Goal: Task Accomplishment & Management: Complete application form

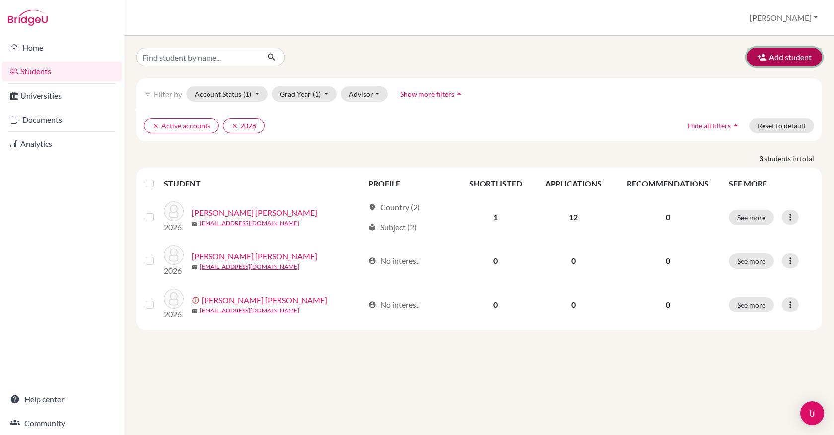
click at [787, 57] on button "Add student" at bounding box center [783, 57] width 75 height 19
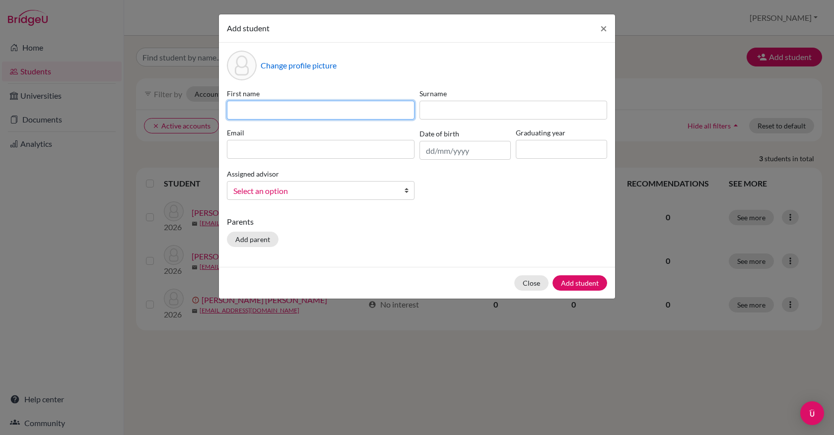
click at [411, 115] on input at bounding box center [321, 110] width 188 height 19
type input "[PERSON_NAME]"
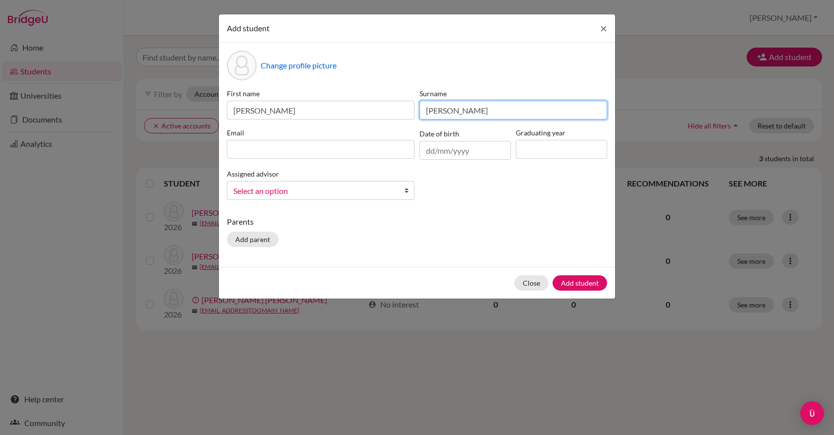
type input "[PERSON_NAME]"
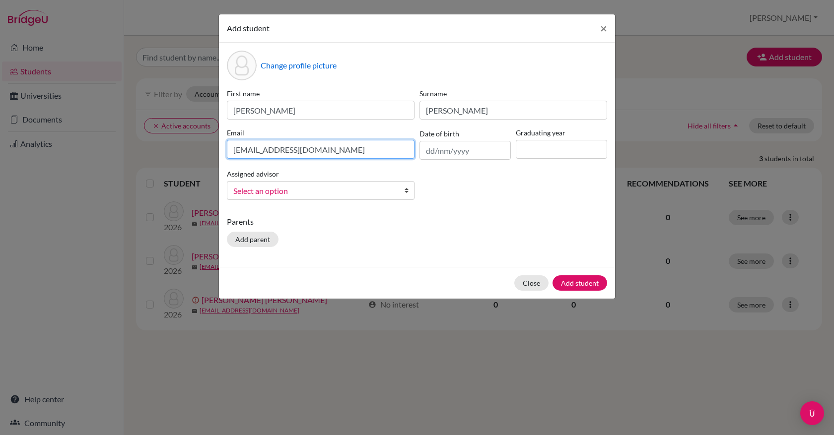
type input "storresb@altamira.edu.co"
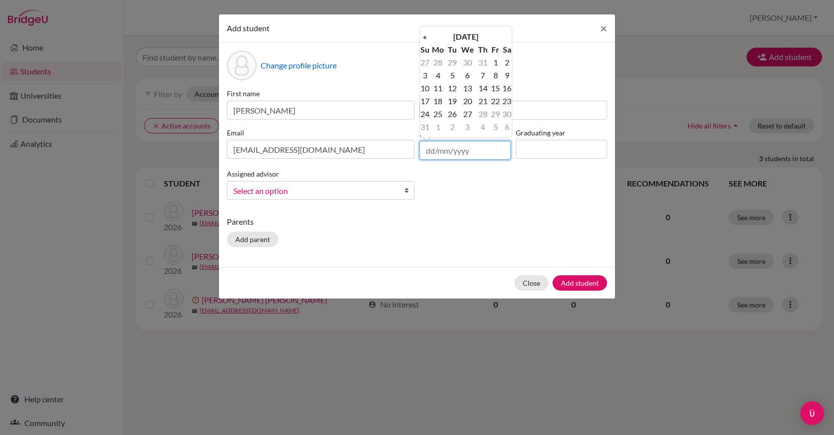
click at [431, 152] on input "text" at bounding box center [464, 150] width 91 height 19
click at [478, 44] on th "Th" at bounding box center [482, 49] width 13 height 13
click at [482, 36] on th "August 2025" at bounding box center [466, 36] width 72 height 13
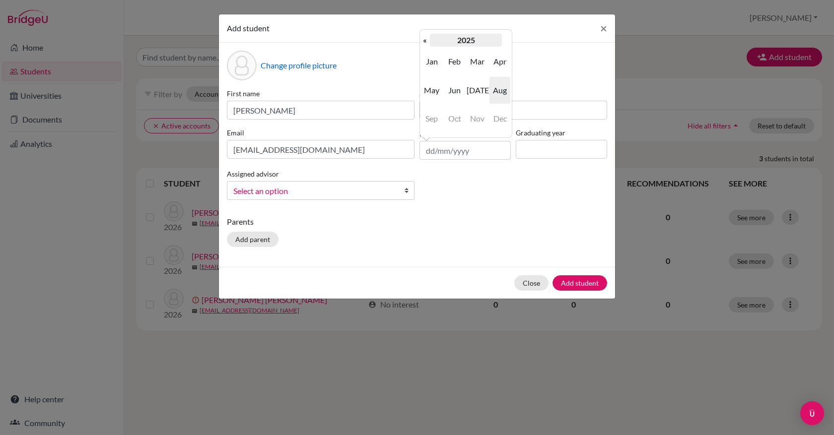
click at [468, 38] on th "2025" at bounding box center [466, 40] width 72 height 13
click at [460, 39] on th "2020-2029" at bounding box center [466, 40] width 72 height 13
click at [463, 64] on span "2000" at bounding box center [454, 61] width 21 height 27
click at [462, 118] on span "2008" at bounding box center [454, 118] width 21 height 27
click at [501, 67] on span "Apr" at bounding box center [499, 61] width 21 height 27
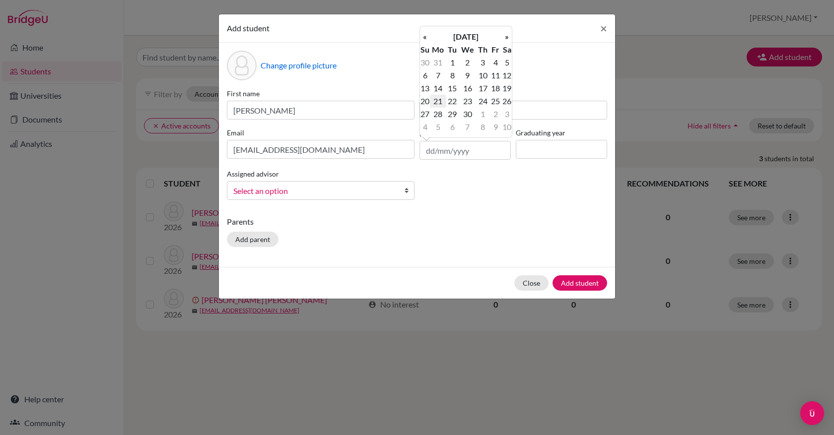
click at [437, 101] on td "21" at bounding box center [438, 101] width 16 height 13
type input "21/04/2008"
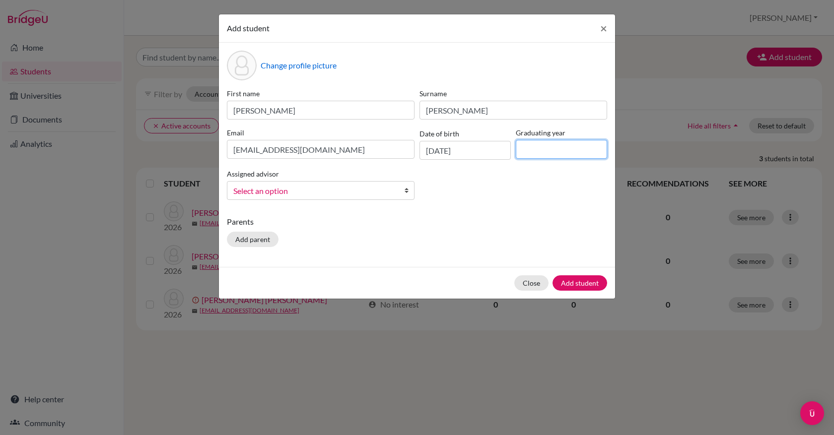
click at [546, 157] on input at bounding box center [560, 149] width 91 height 19
type input "2026"
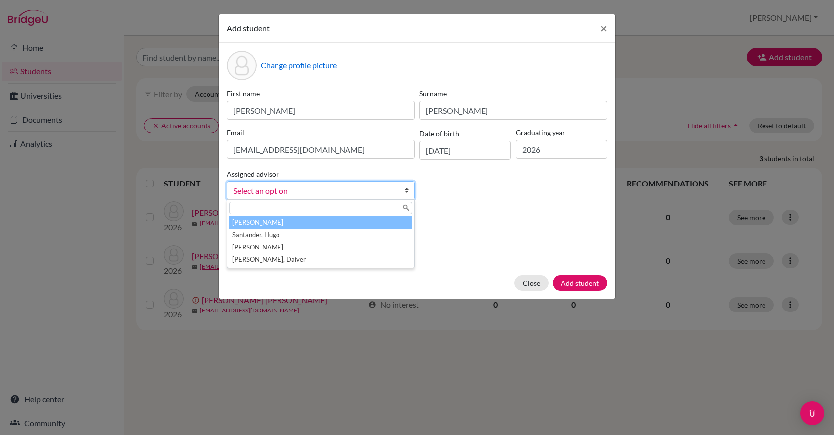
click at [364, 189] on span "Select an option" at bounding box center [314, 191] width 162 height 13
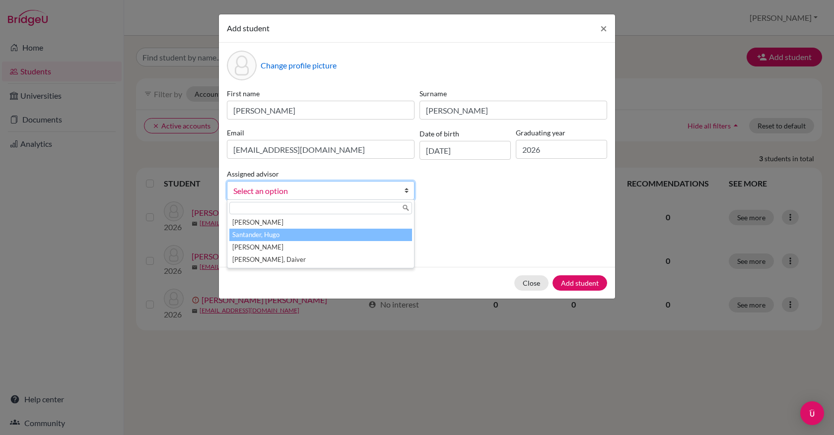
click at [311, 237] on li "Santander, Hugo" at bounding box center [320, 235] width 183 height 12
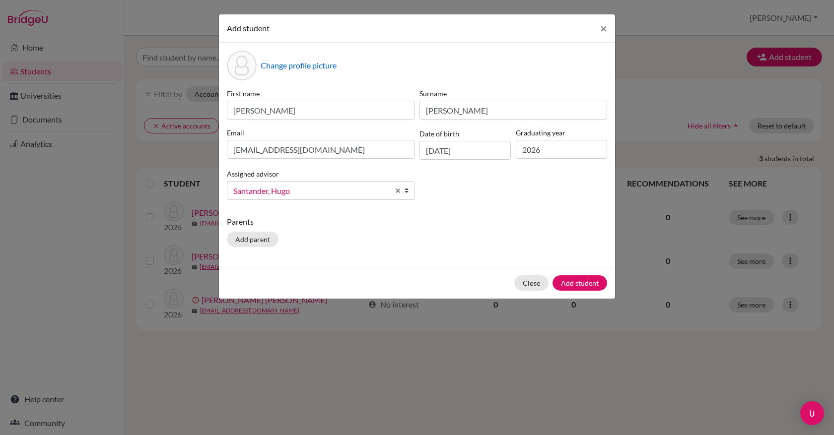
click at [439, 207] on div "First name Samantha Surname Torres Barros Email storresb@altamira.edu.co Date o…" at bounding box center [416, 148] width 385 height 120
click at [561, 285] on button "Add student" at bounding box center [579, 282] width 55 height 15
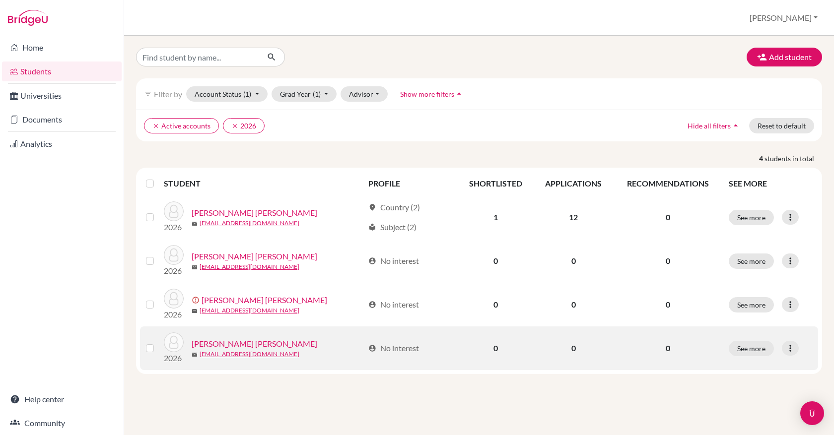
click at [255, 341] on link "[PERSON_NAME] [PERSON_NAME]" at bounding box center [255, 344] width 126 height 12
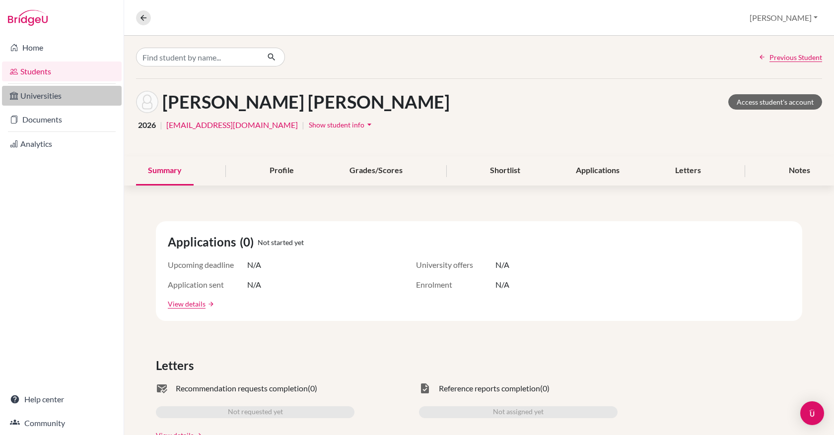
click at [56, 96] on link "Universities" at bounding box center [62, 96] width 120 height 20
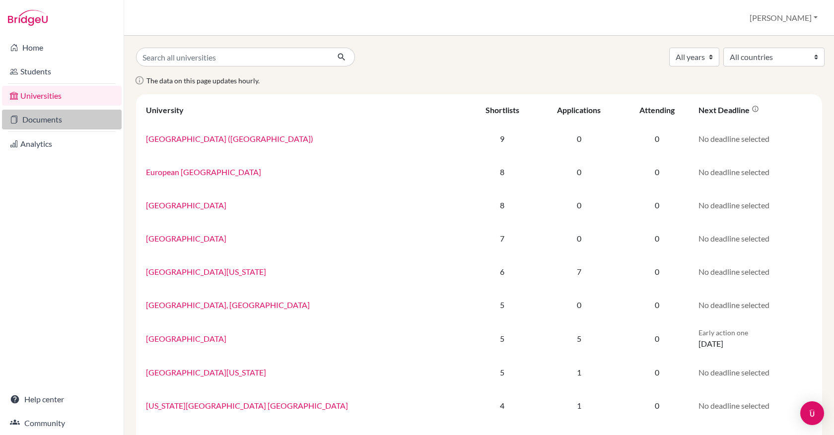
click at [49, 124] on link "Documents" at bounding box center [62, 120] width 120 height 20
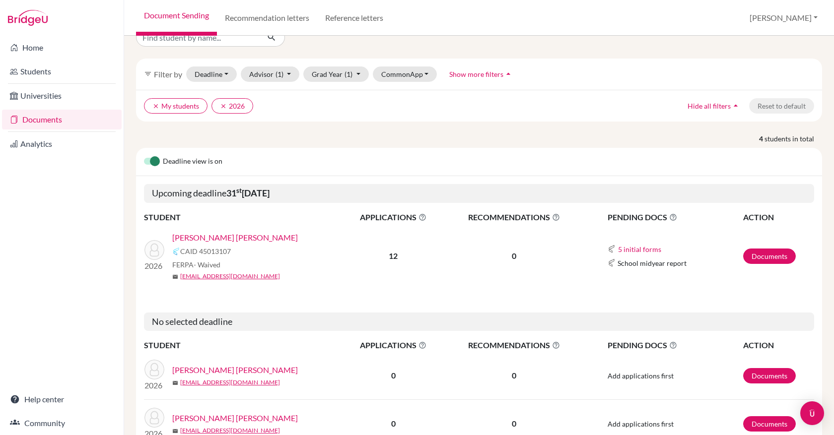
scroll to position [120, 0]
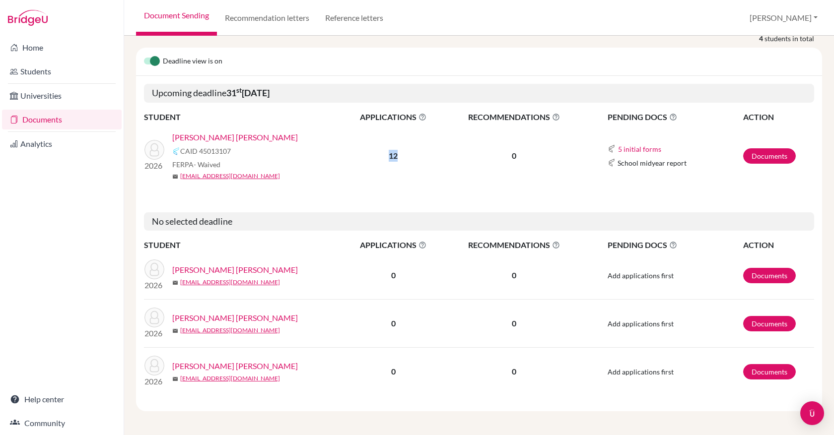
drag, startPoint x: 383, startPoint y: 151, endPoint x: 411, endPoint y: 166, distance: 32.0
click at [411, 166] on td "12" at bounding box center [393, 156] width 102 height 65
drag, startPoint x: 235, startPoint y: 150, endPoint x: 181, endPoint y: 152, distance: 54.1
click at [181, 152] on div "CAID 45013107" at bounding box center [260, 151] width 177 height 12
click at [221, 152] on span "CAID 45013107" at bounding box center [205, 151] width 51 height 10
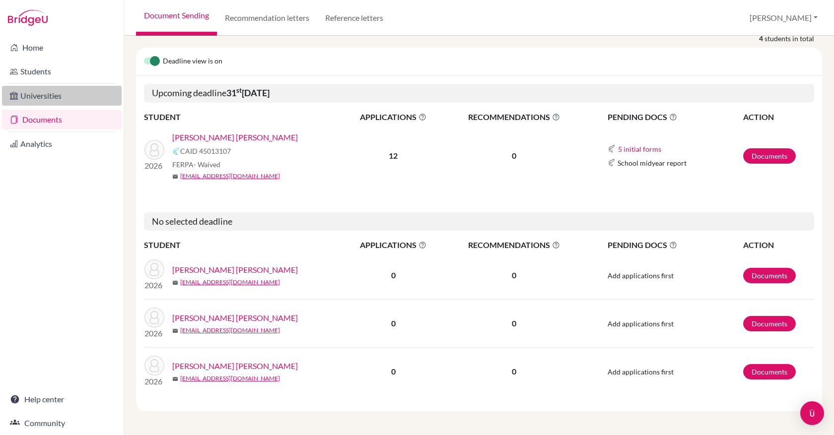
click at [46, 96] on link "Universities" at bounding box center [62, 96] width 120 height 20
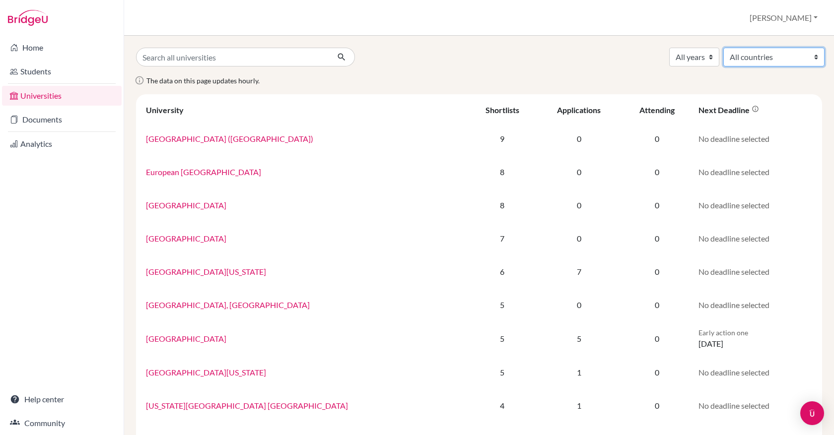
click at [739, 56] on select "All countries Australia Canada Colombia Italy Mexico Netherlands Spain United K…" at bounding box center [773, 57] width 101 height 19
select select "69"
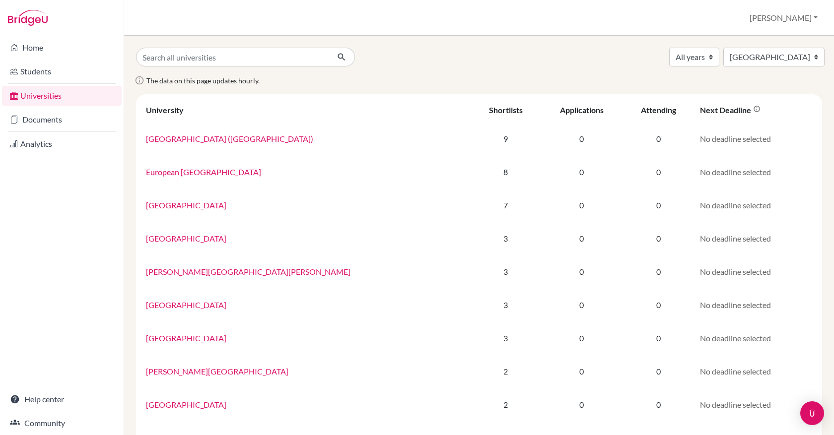
select select "69"
click at [413, 44] on div "All years 2040 2026 2025 2024 2023 2022 All countries [GEOGRAPHIC_DATA] [GEOGRA…" at bounding box center [478, 235] width 709 height 399
